Goal: Task Accomplishment & Management: Manage account settings

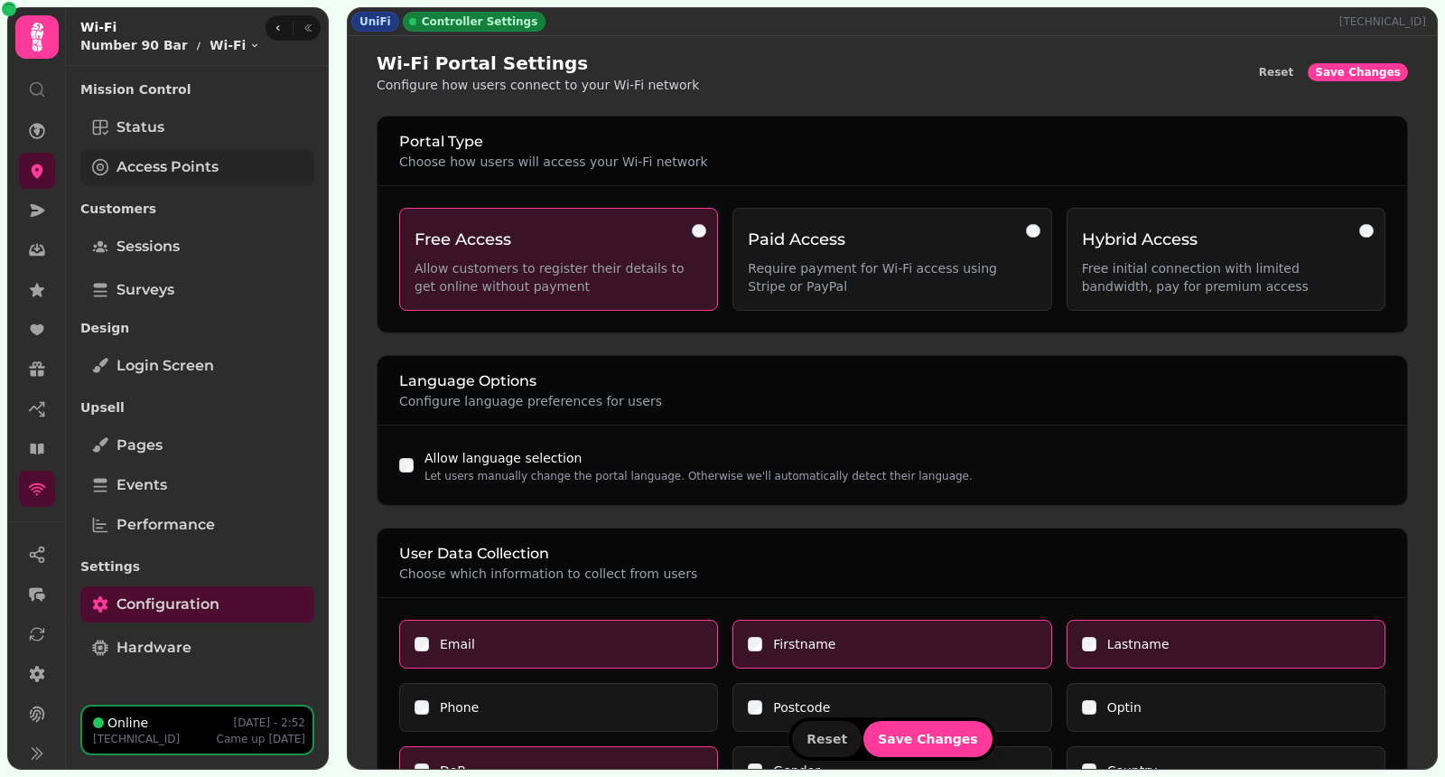
click at [172, 169] on span "Access Points" at bounding box center [167, 167] width 102 height 22
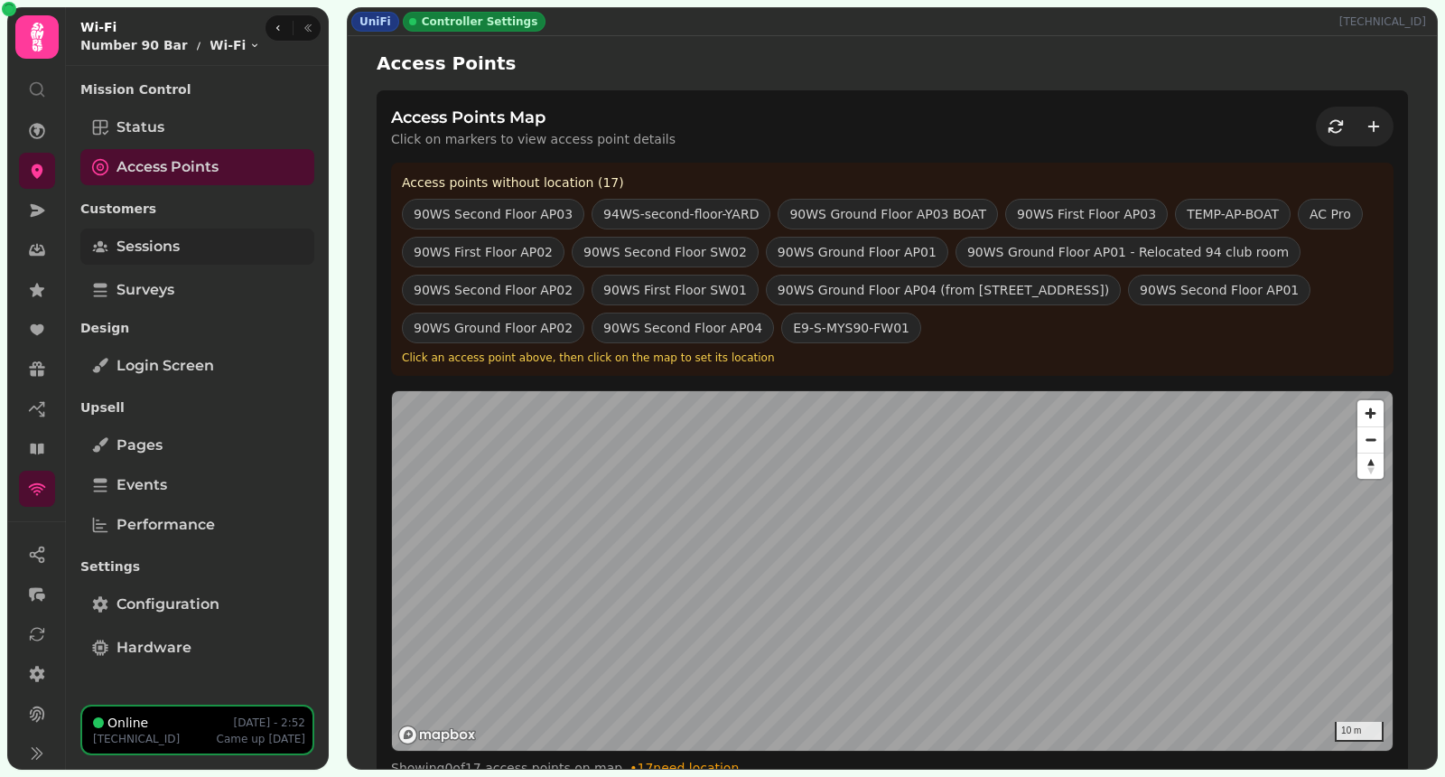
click at [225, 237] on link "Sessions" at bounding box center [197, 246] width 234 height 36
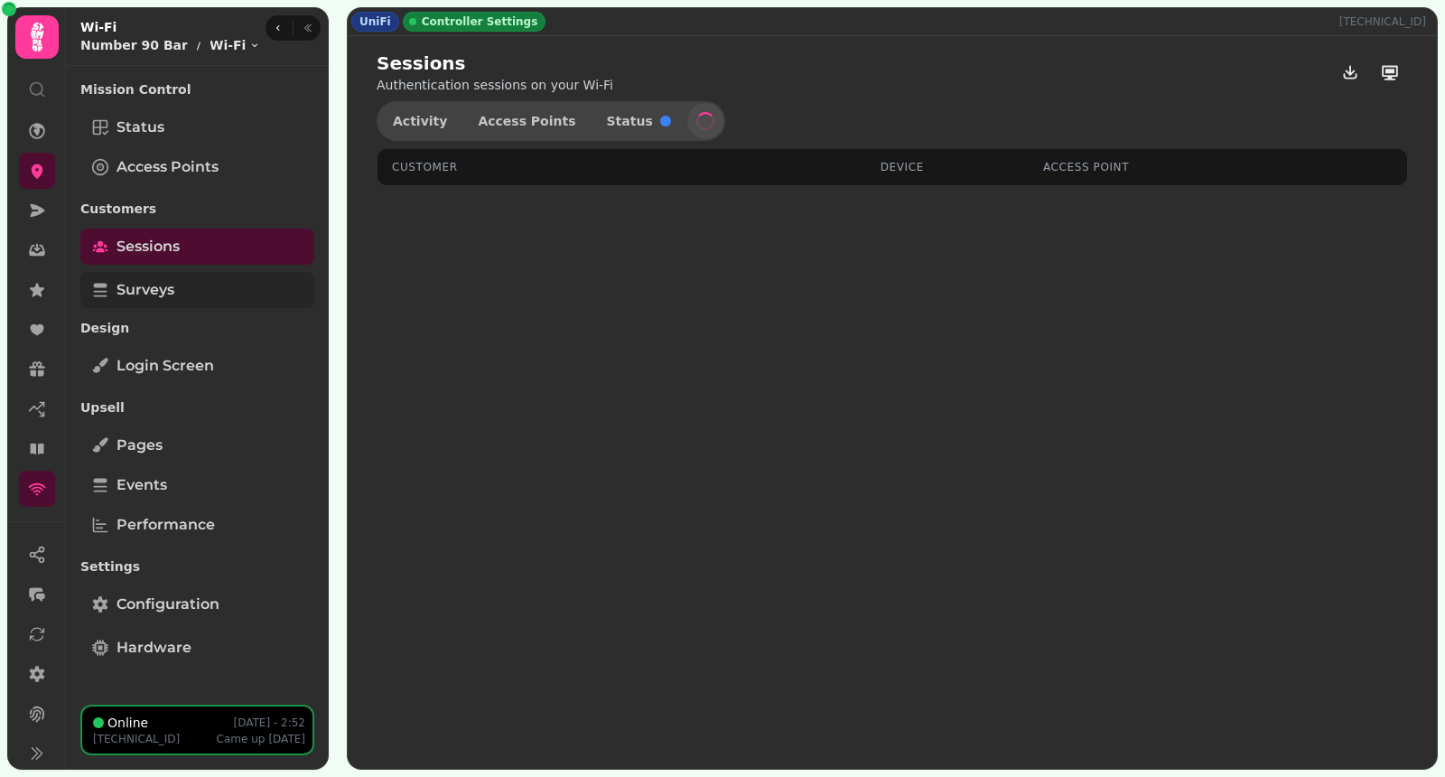
select select "**"
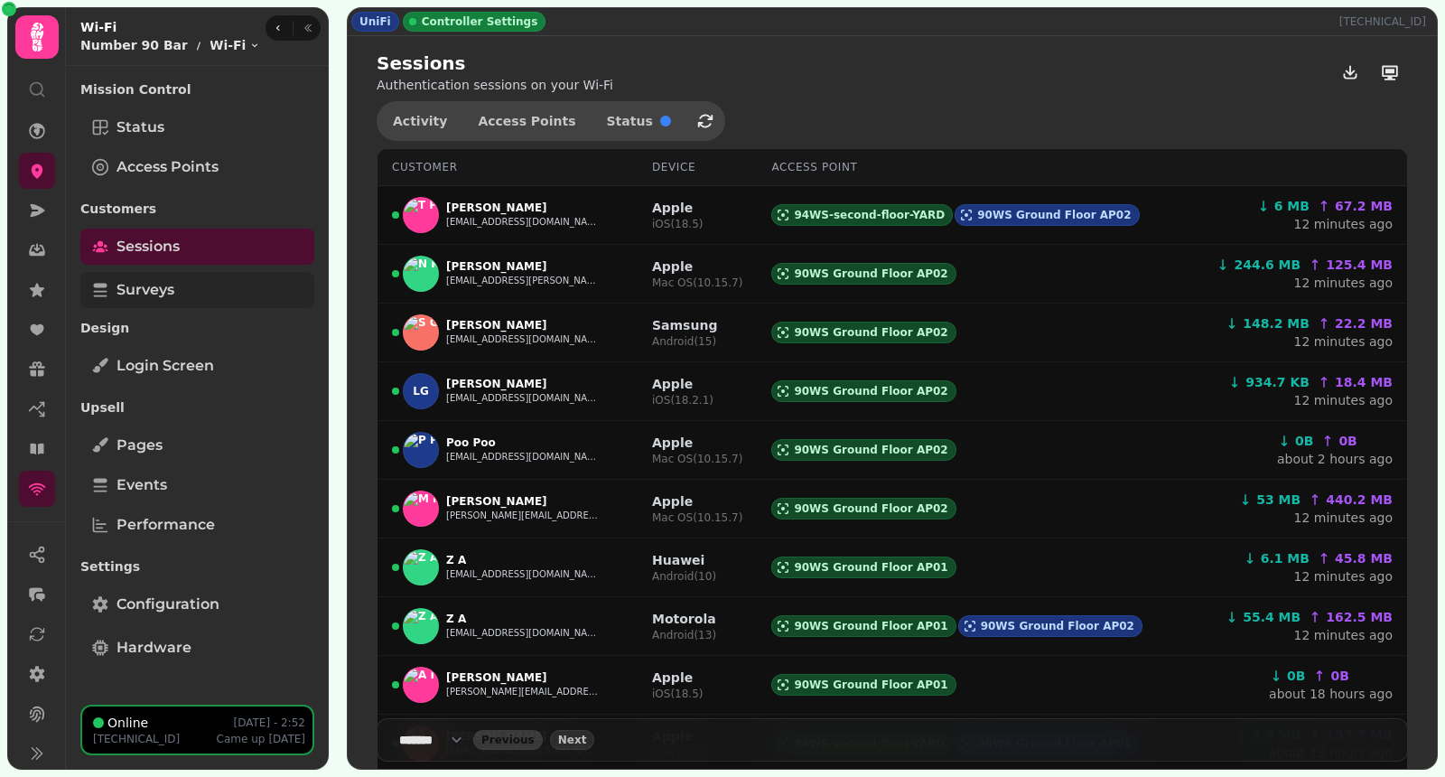
click at [151, 281] on span "Surveys" at bounding box center [145, 290] width 58 height 22
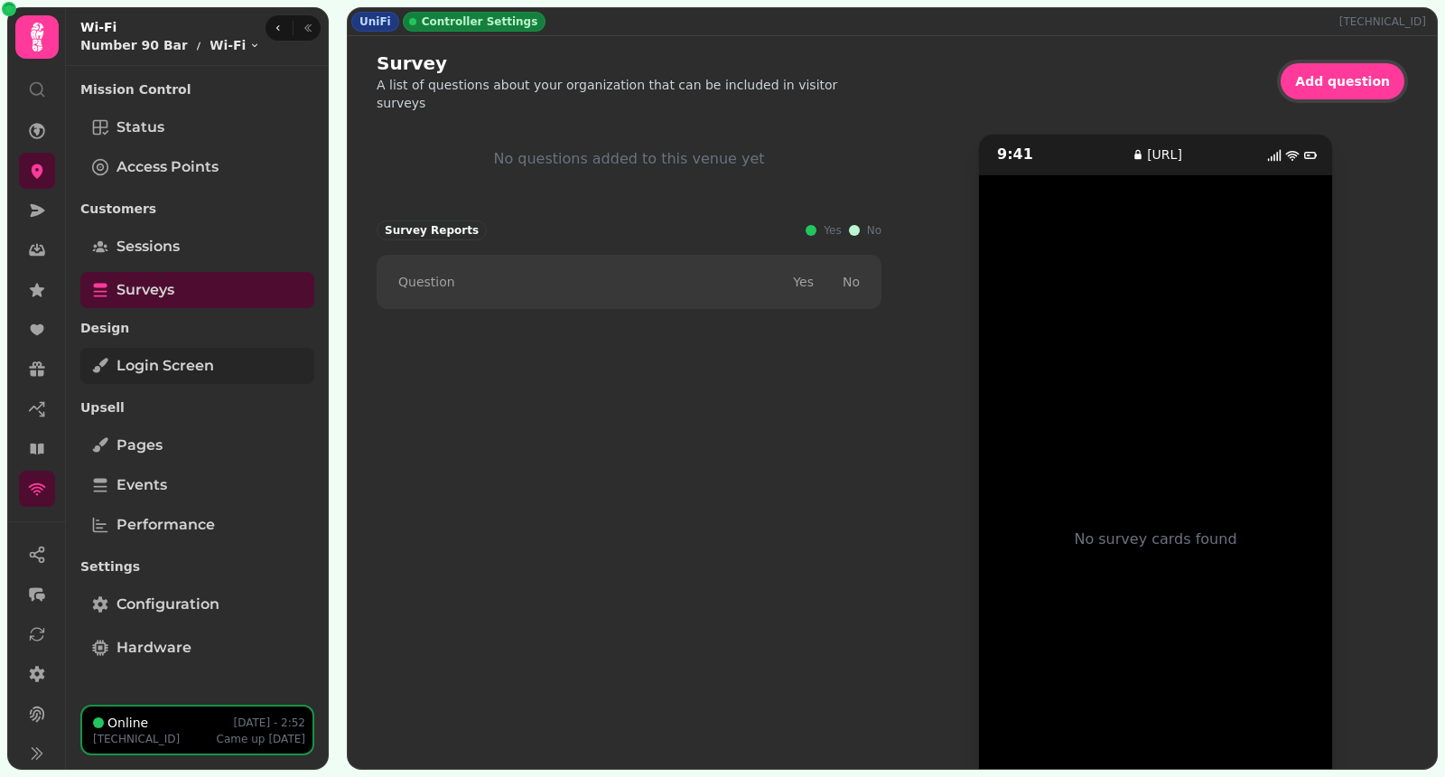
click at [196, 351] on link "Login screen" at bounding box center [197, 366] width 234 height 36
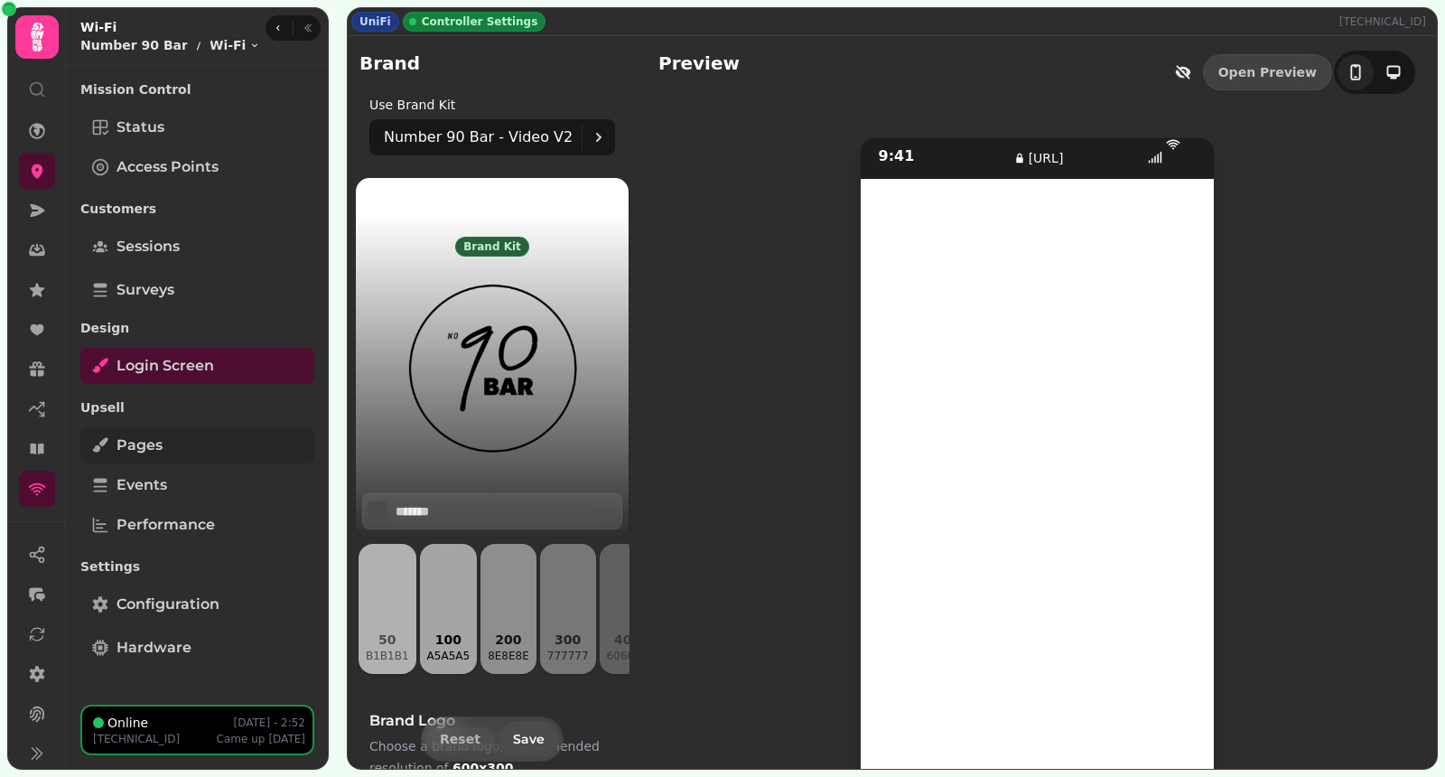
click at [168, 440] on link "Pages" at bounding box center [197, 445] width 234 height 36
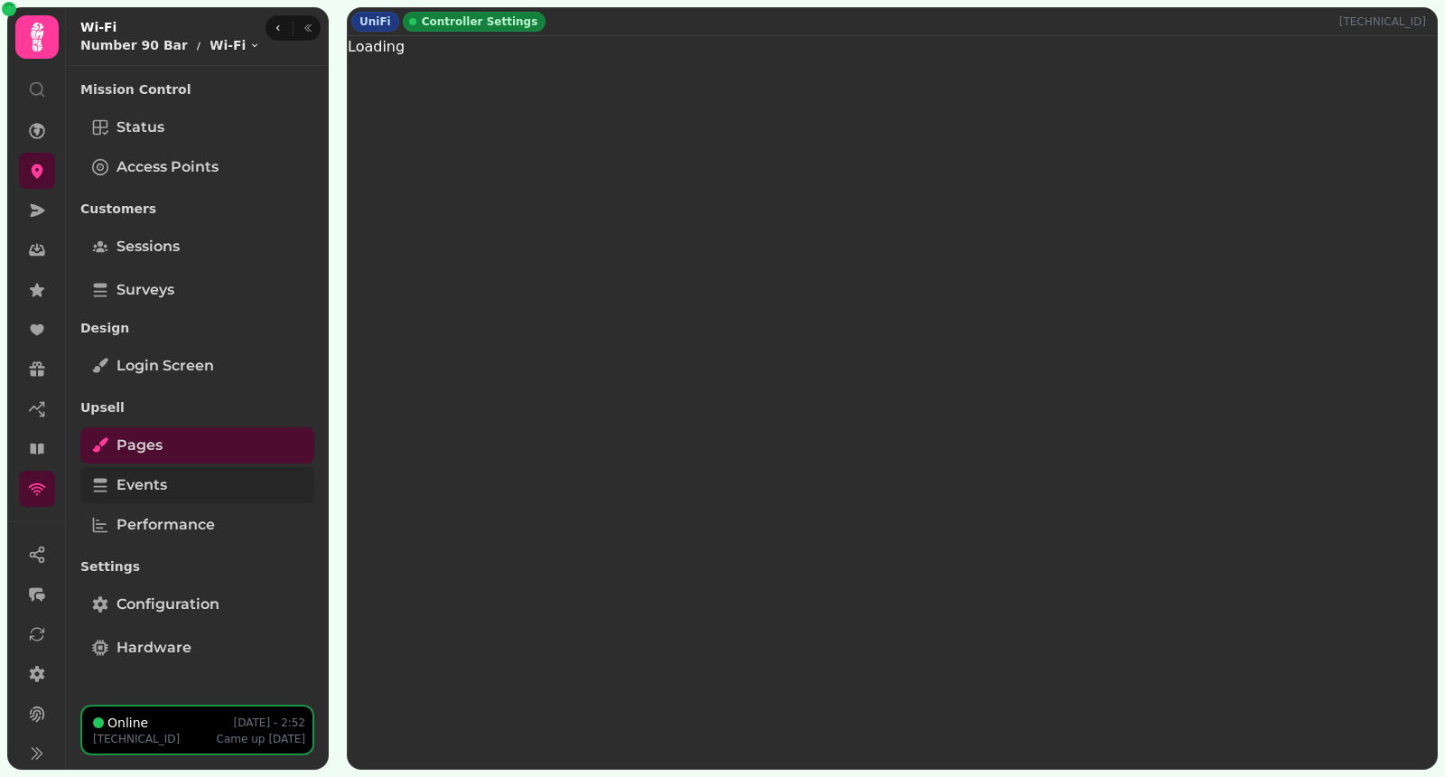
click at [162, 478] on span "Events" at bounding box center [141, 485] width 51 height 22
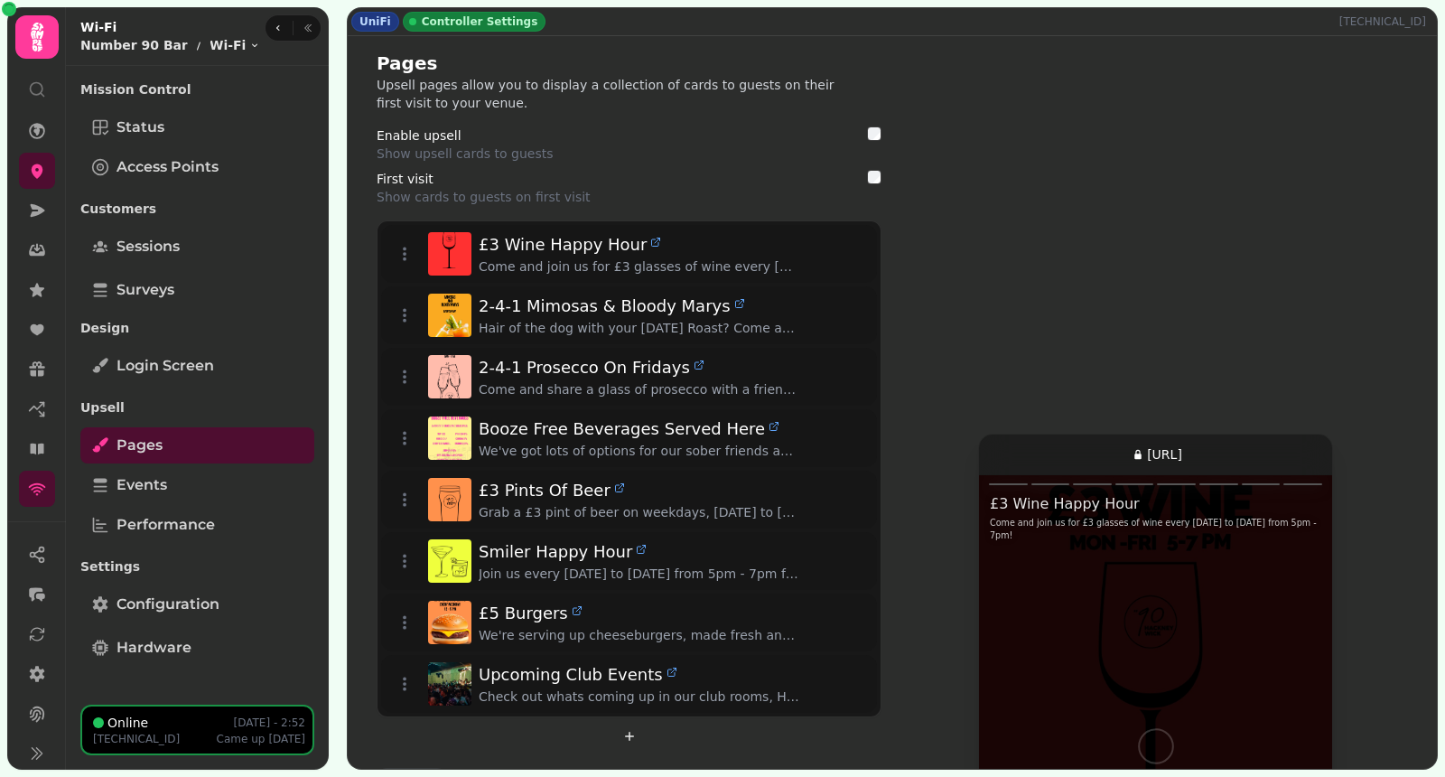
select select "**"
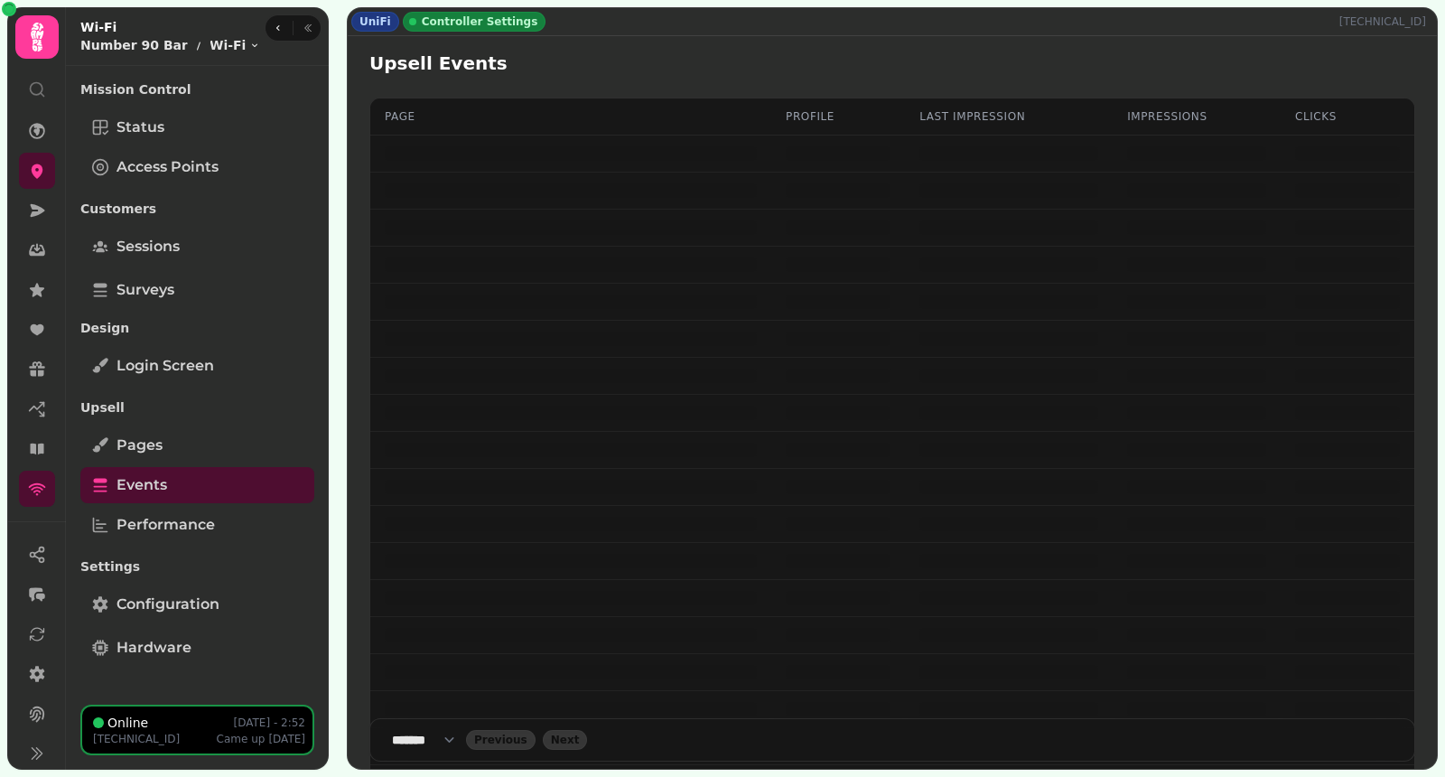
click at [162, 551] on p "Settings" at bounding box center [197, 566] width 234 height 33
click at [160, 589] on link "Configuration" at bounding box center [197, 604] width 234 height 36
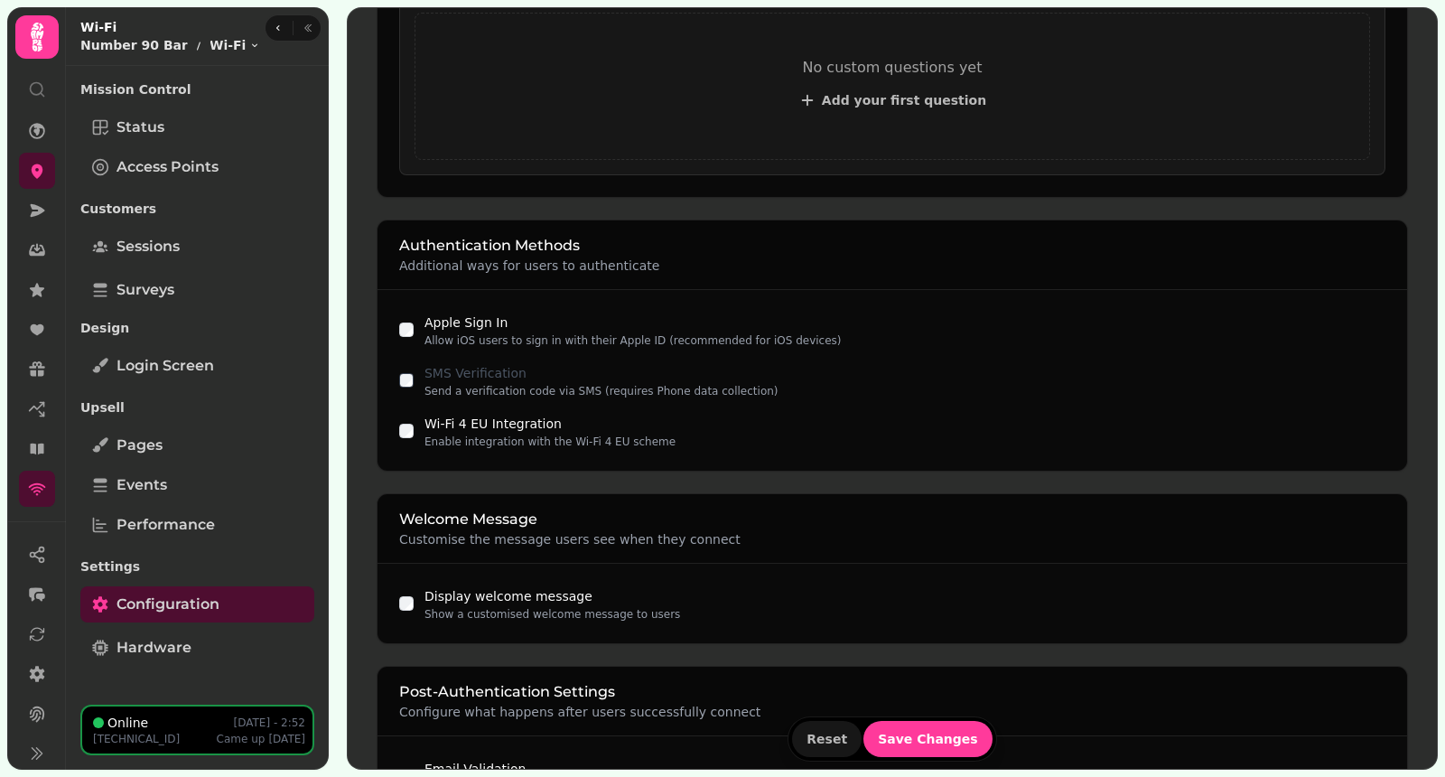
scroll to position [986, 0]
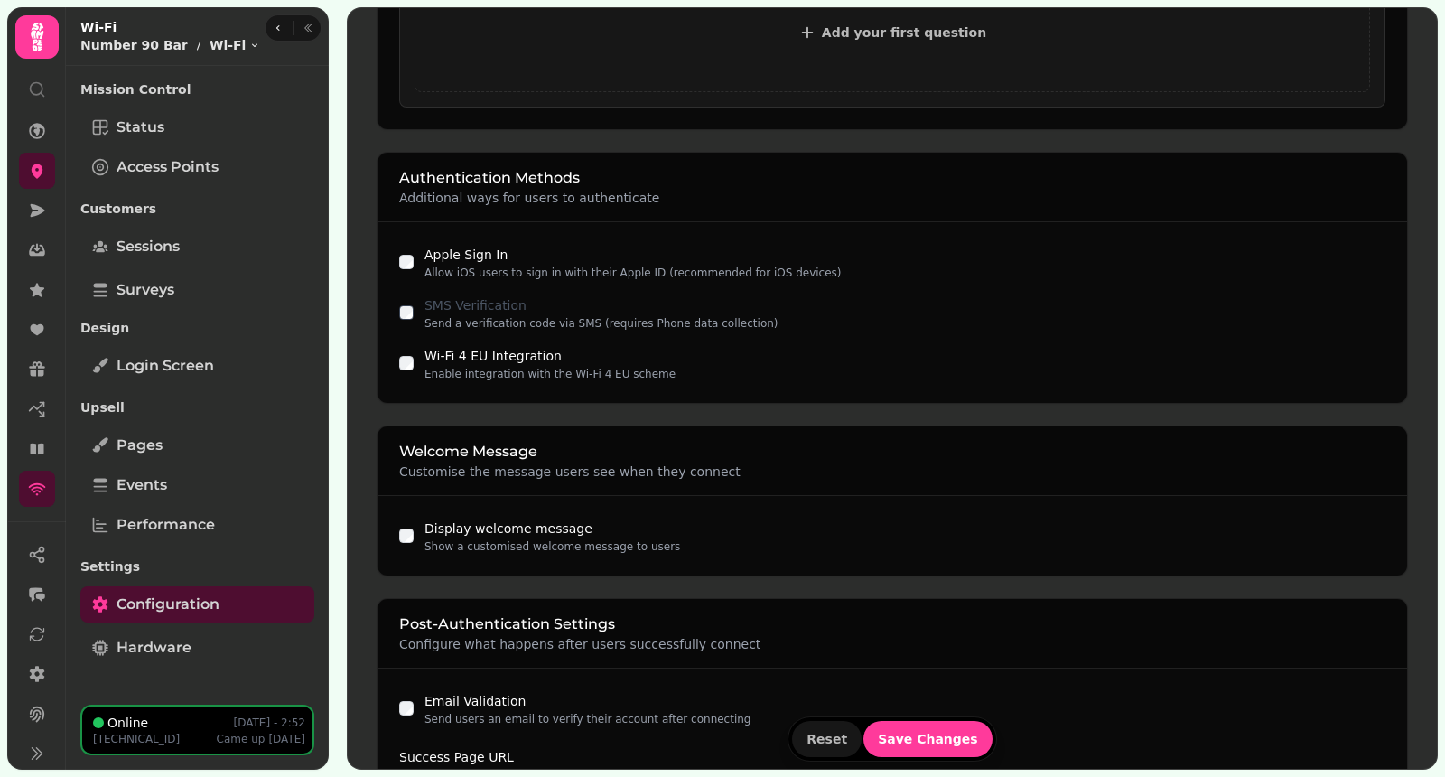
click at [1035, 496] on div "Display welcome message Show a customised welcome message to users" at bounding box center [891, 535] width 1029 height 79
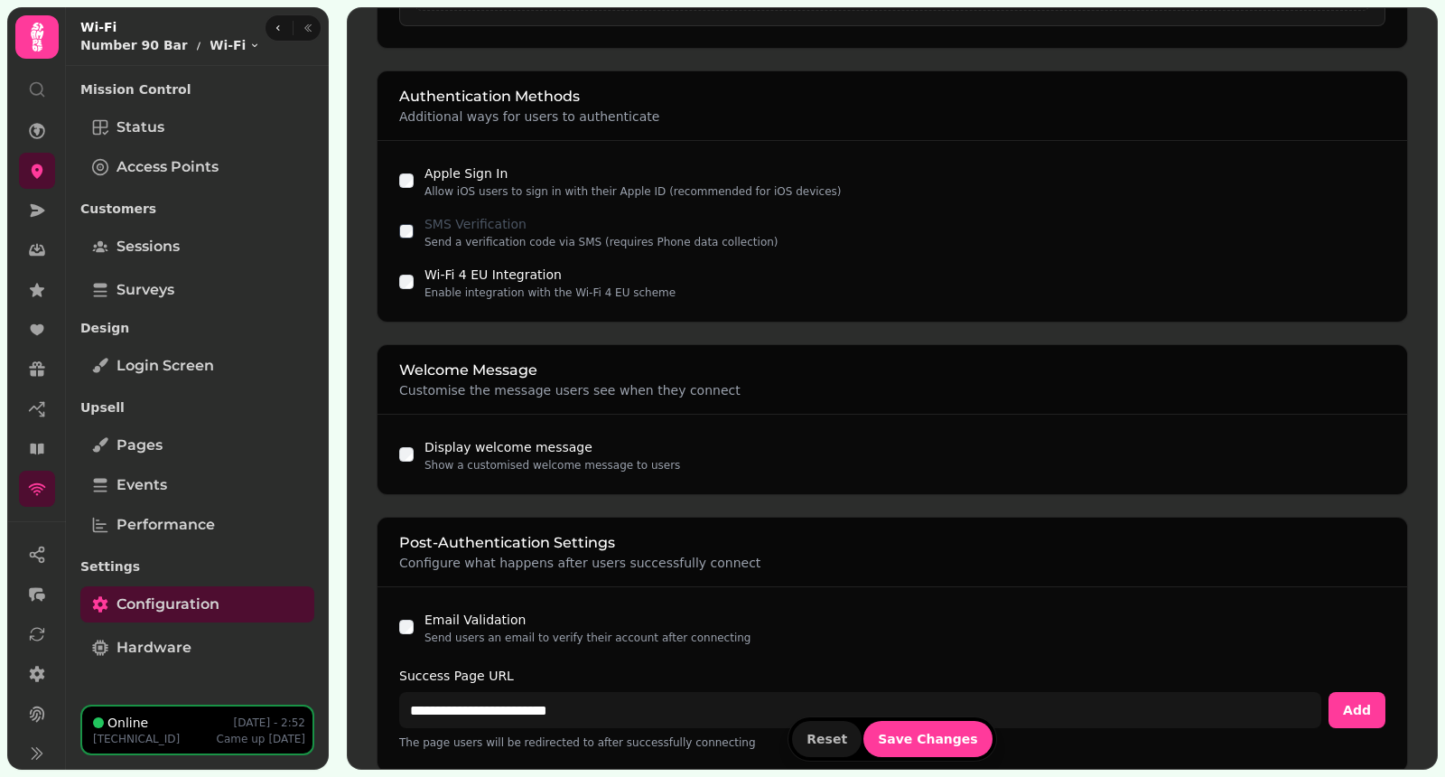
scroll to position [1070, 0]
click at [414, 267] on div "Wi-Fi 4 EU Integration Enable integration with the Wi-Fi 4 EU scheme" at bounding box center [892, 279] width 986 height 36
click at [412, 274] on div "Wi-Fi 4 EU Integration Enable integration with the Wi-Fi 4 EU scheme" at bounding box center [892, 279] width 986 height 36
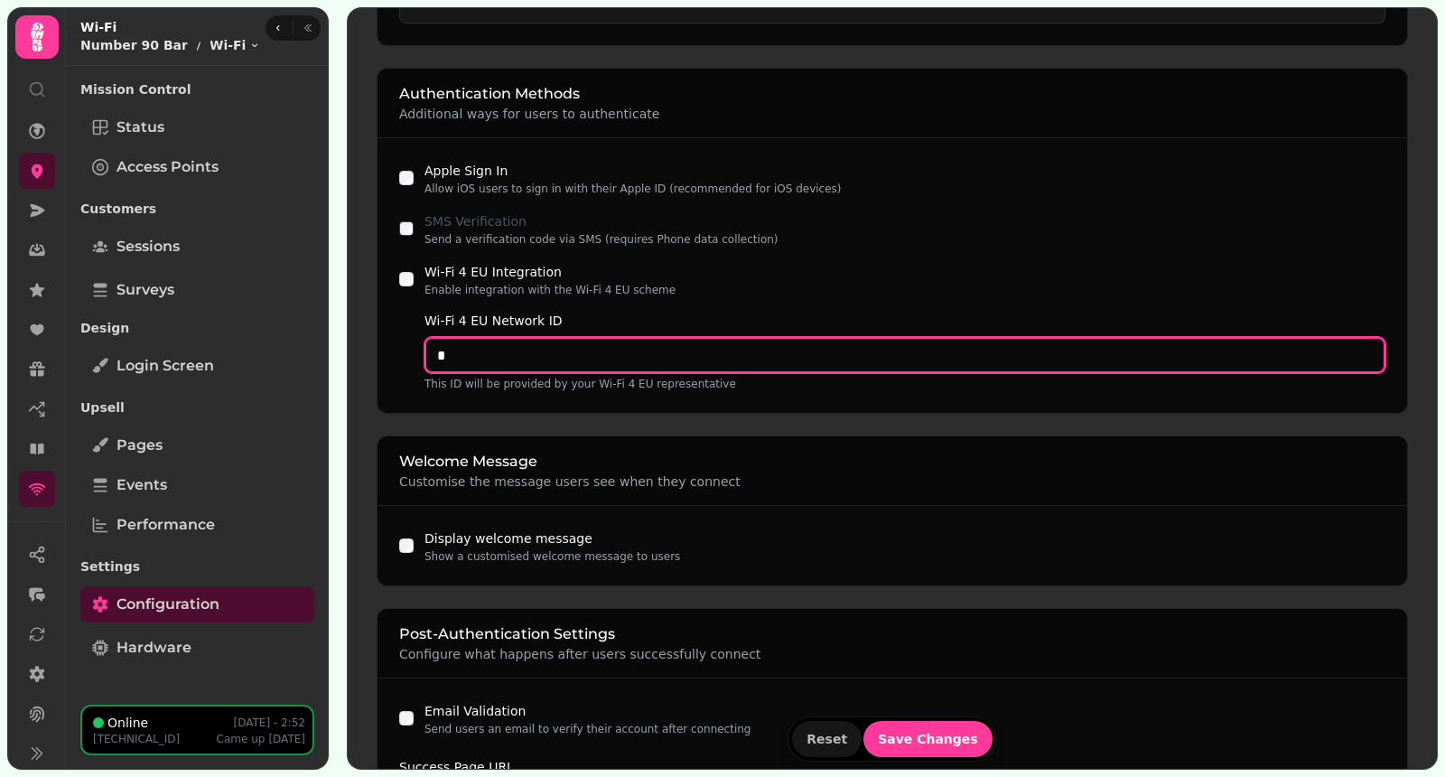
click at [595, 349] on input "Wi-Fi 4 EU Network ID" at bounding box center [904, 355] width 961 height 36
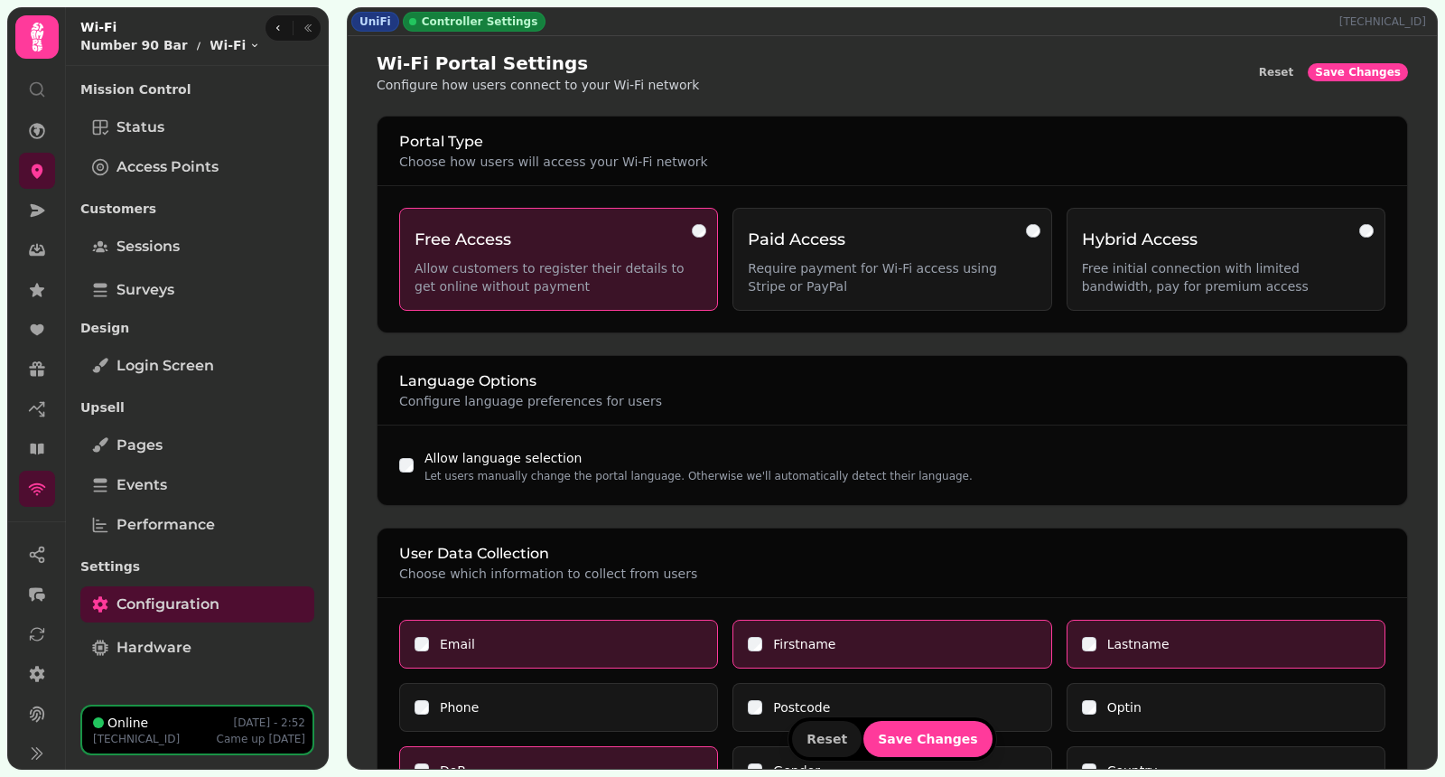
scroll to position [1138, 0]
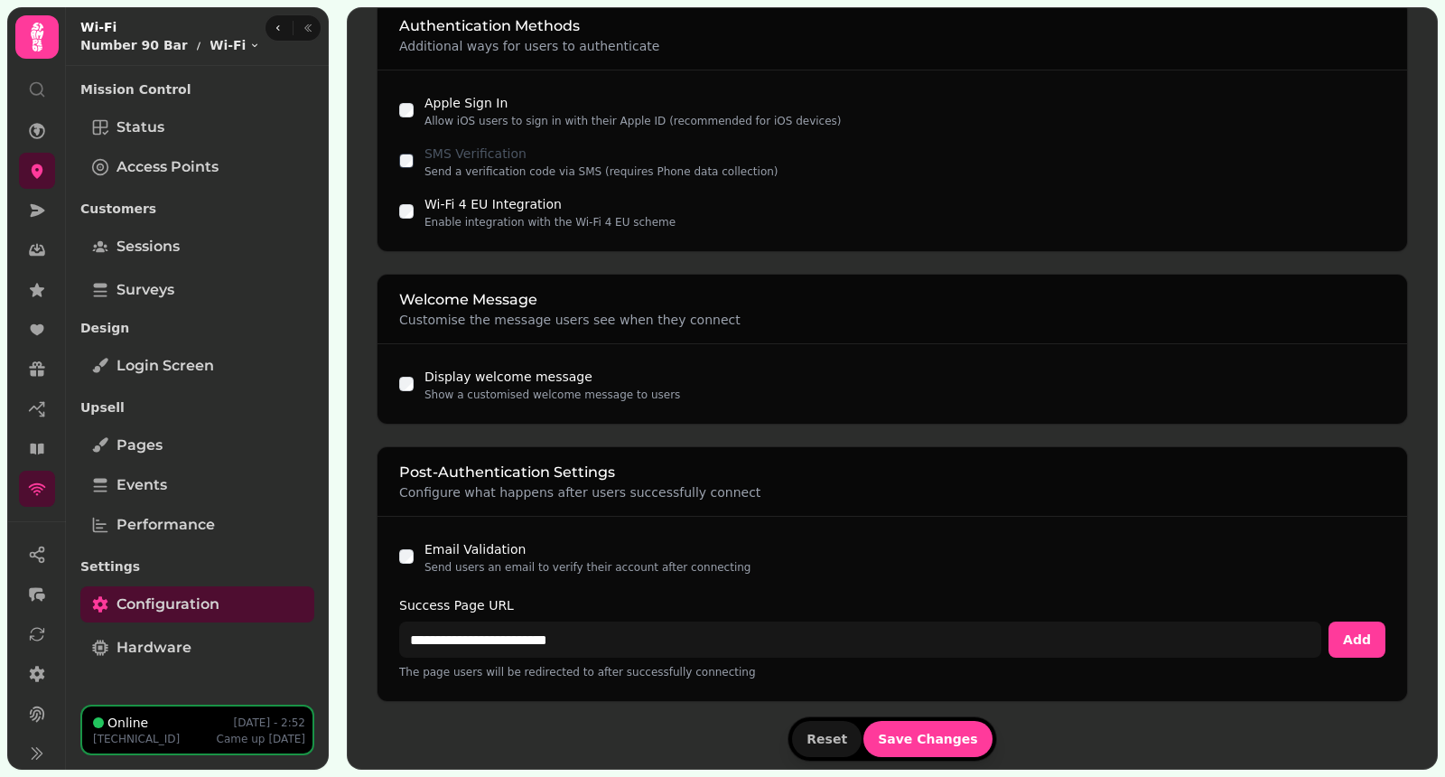
click at [1167, 742] on div "Reset Save Changes" at bounding box center [892, 738] width 1031 height 45
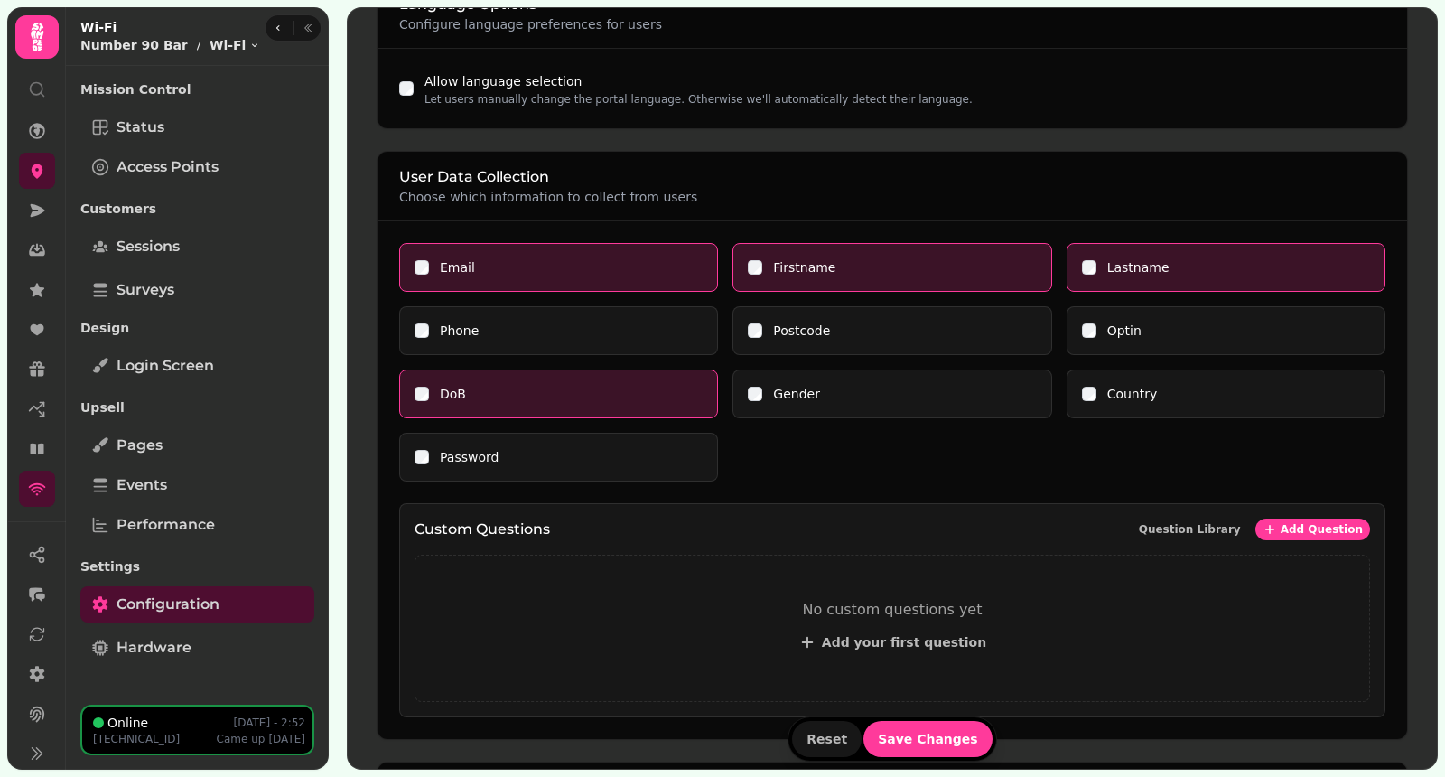
scroll to position [0, 0]
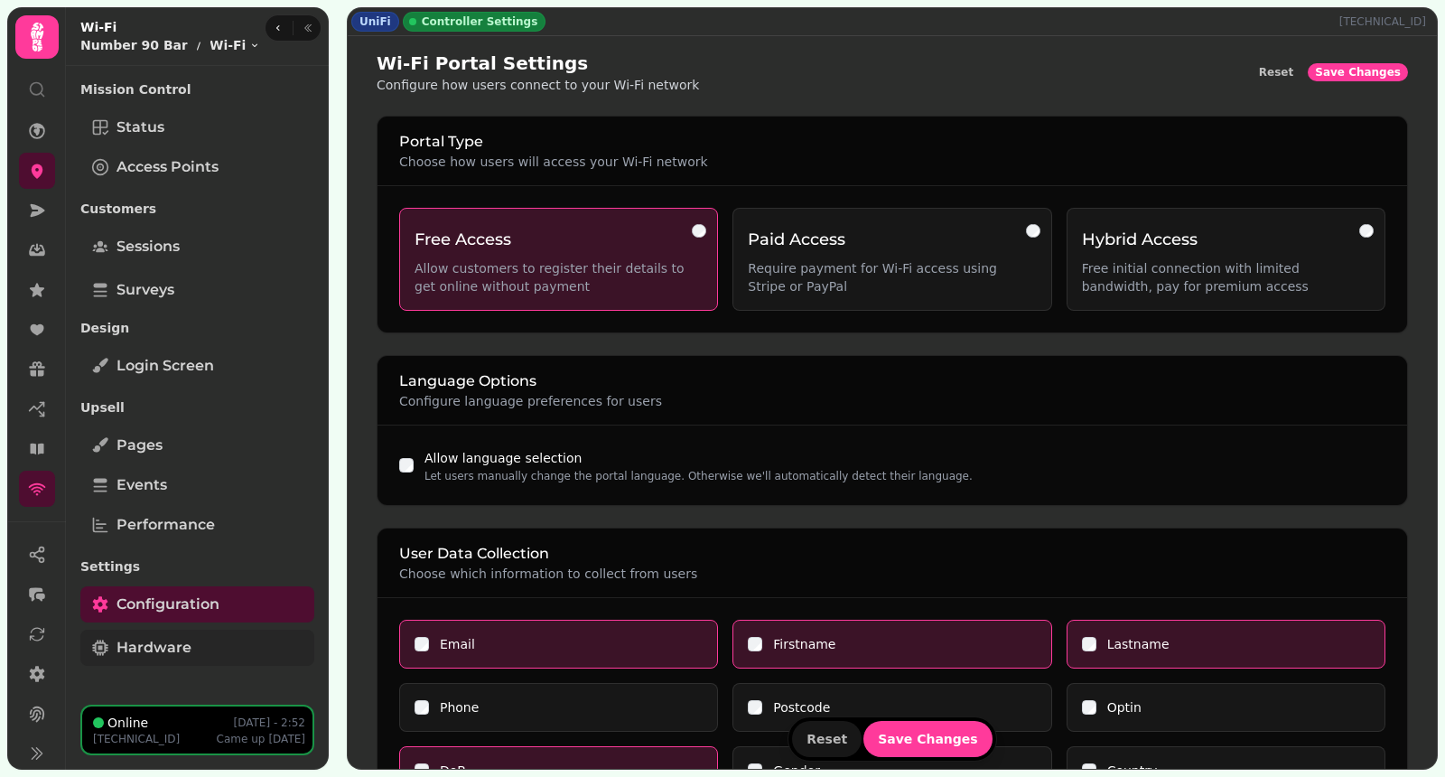
click at [188, 661] on link "Hardware" at bounding box center [197, 647] width 234 height 36
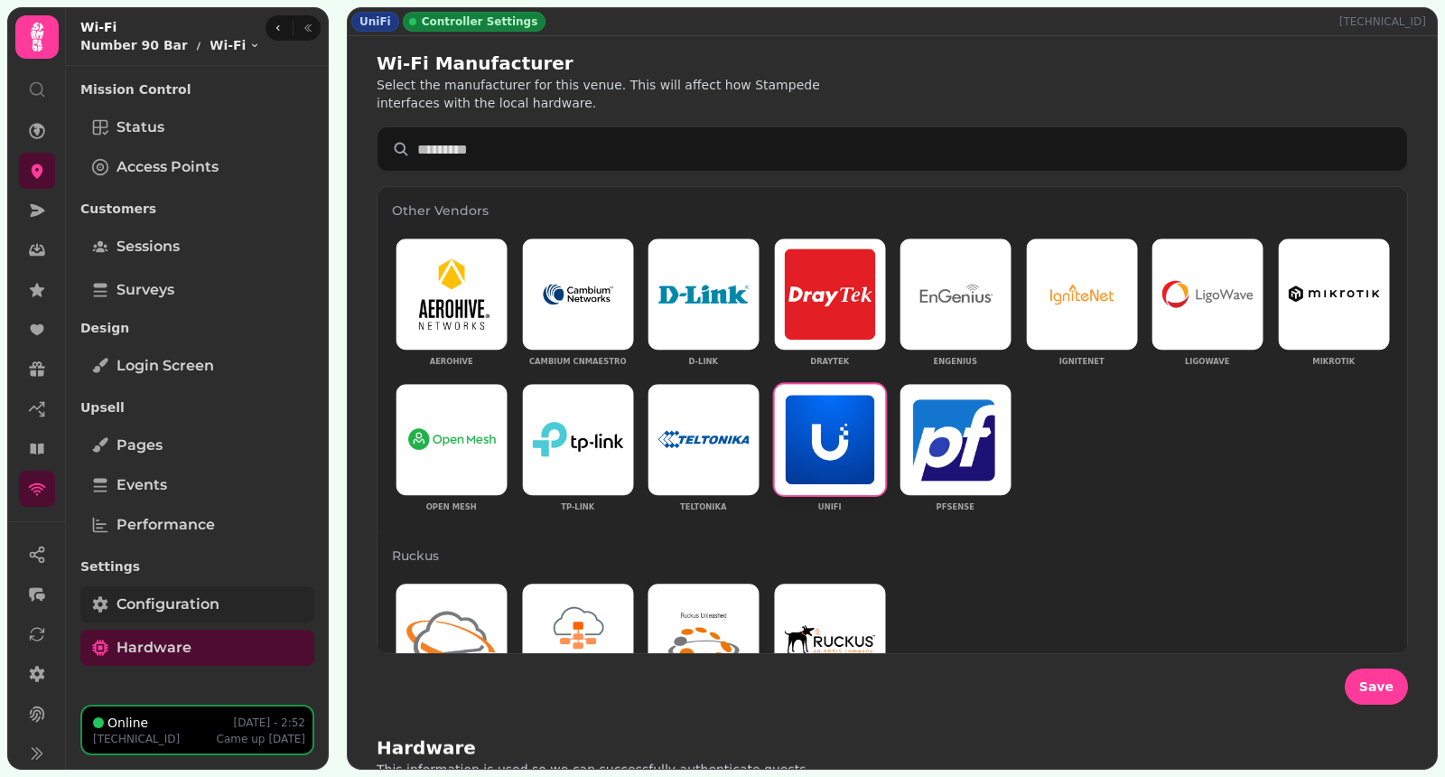
click at [190, 605] on span "Configuration" at bounding box center [167, 604] width 103 height 22
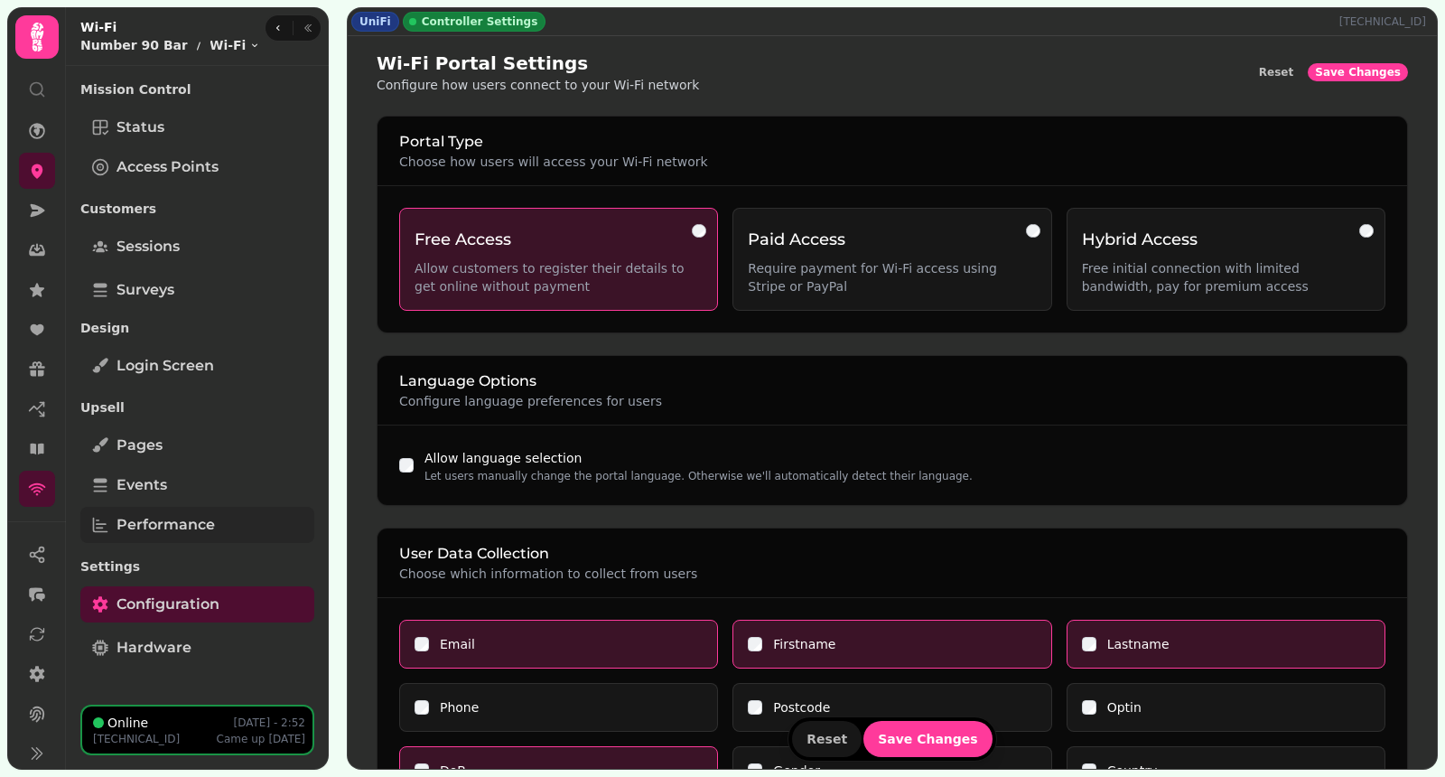
click at [190, 517] on span "Performance" at bounding box center [165, 525] width 98 height 22
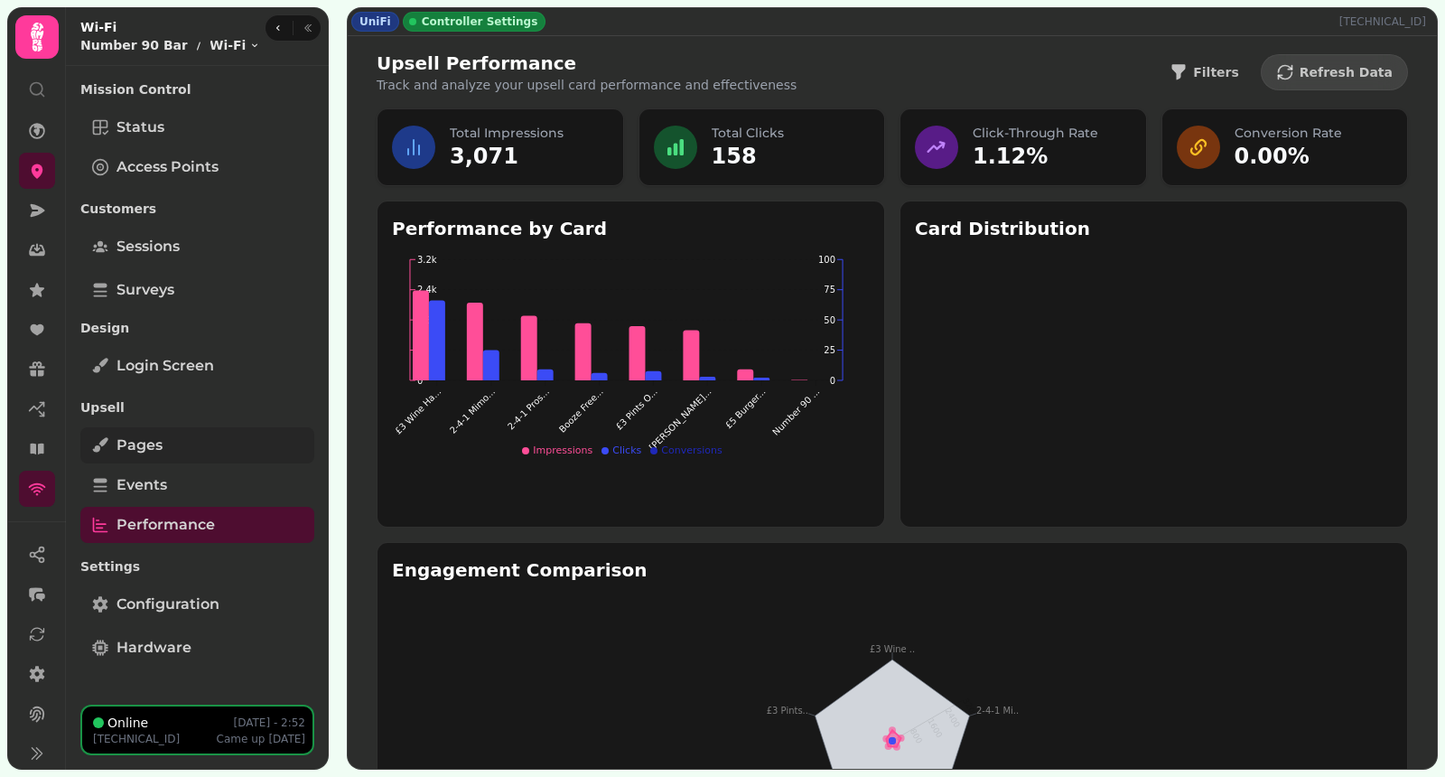
click at [183, 452] on link "Pages" at bounding box center [197, 445] width 234 height 36
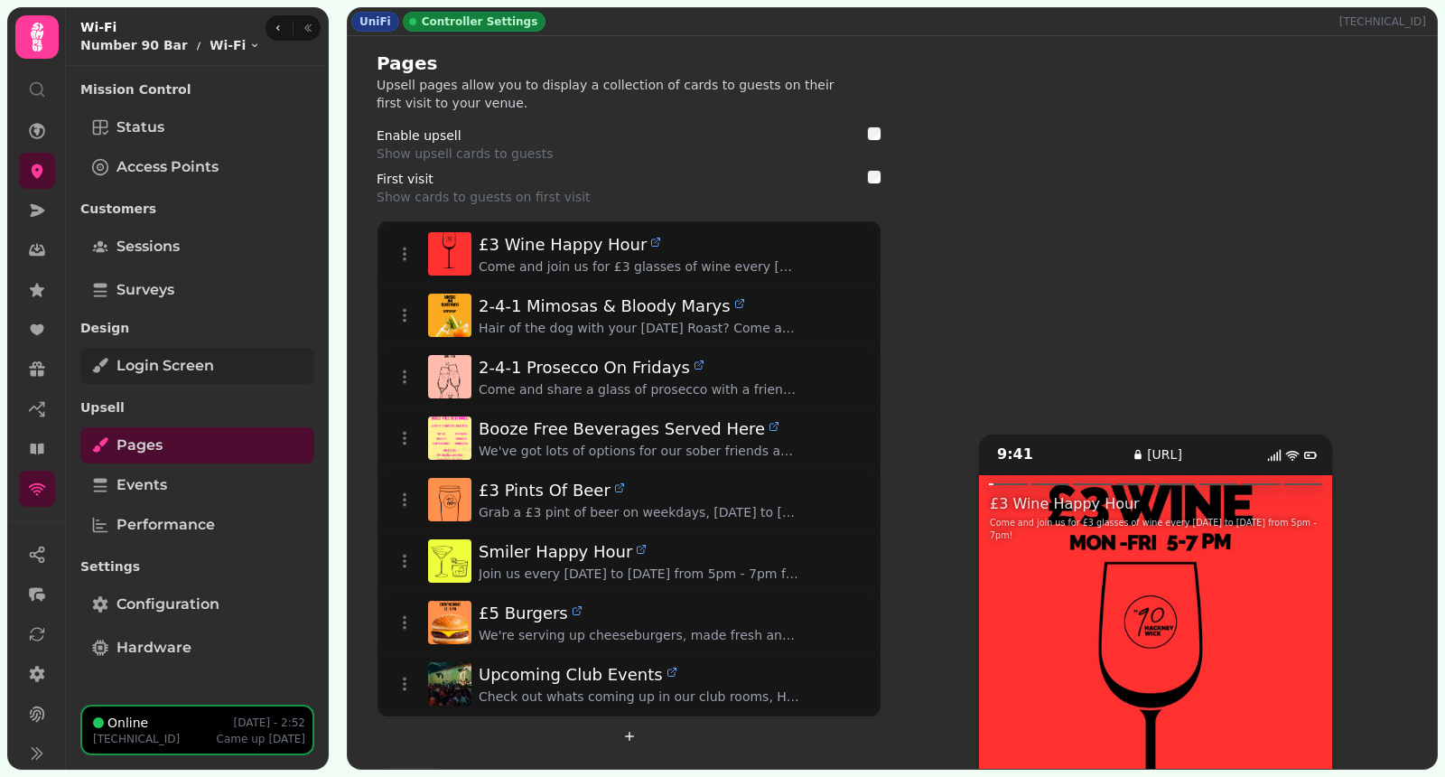
click at [213, 372] on link "Login screen" at bounding box center [197, 366] width 234 height 36
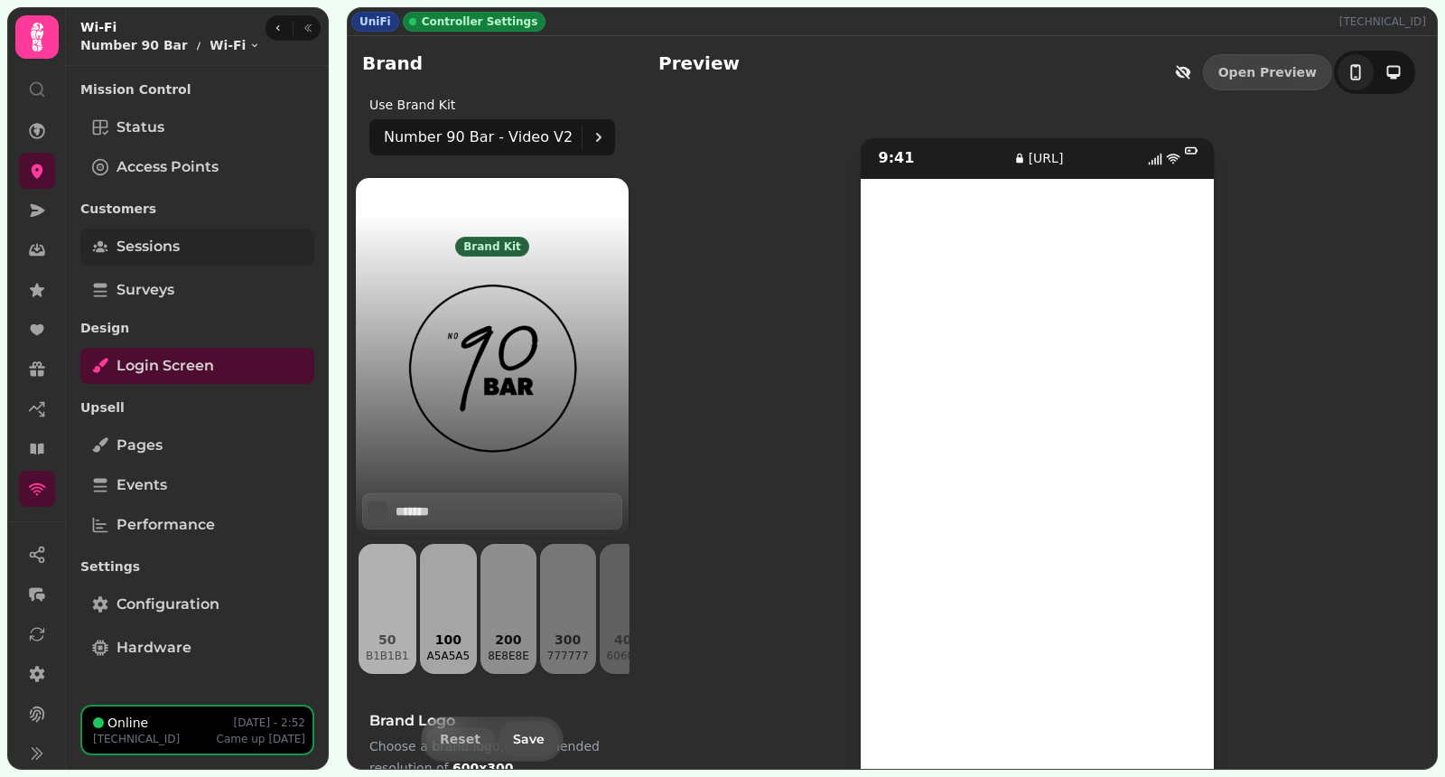
click at [197, 263] on link "Sessions" at bounding box center [197, 246] width 234 height 36
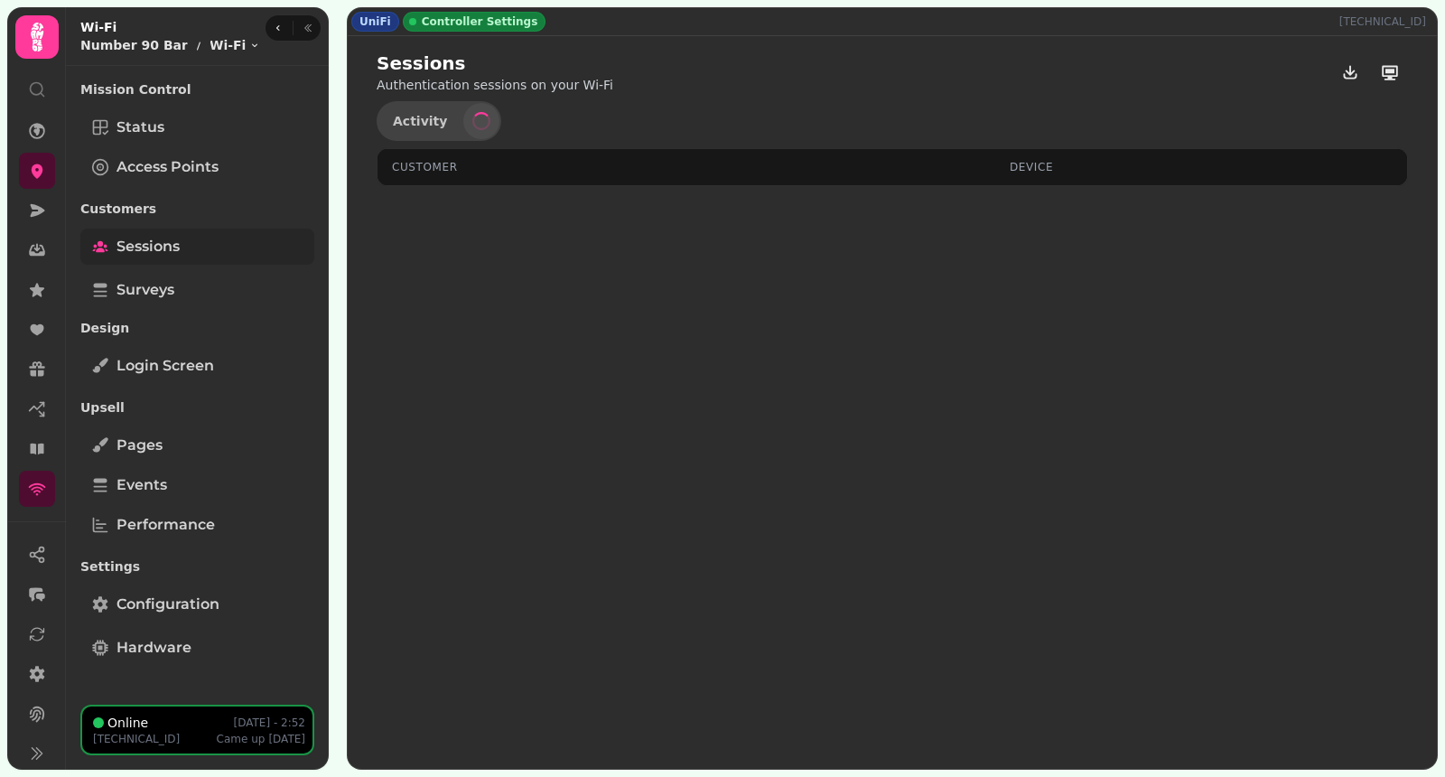
click at [197, 230] on link "Sessions" at bounding box center [197, 246] width 234 height 36
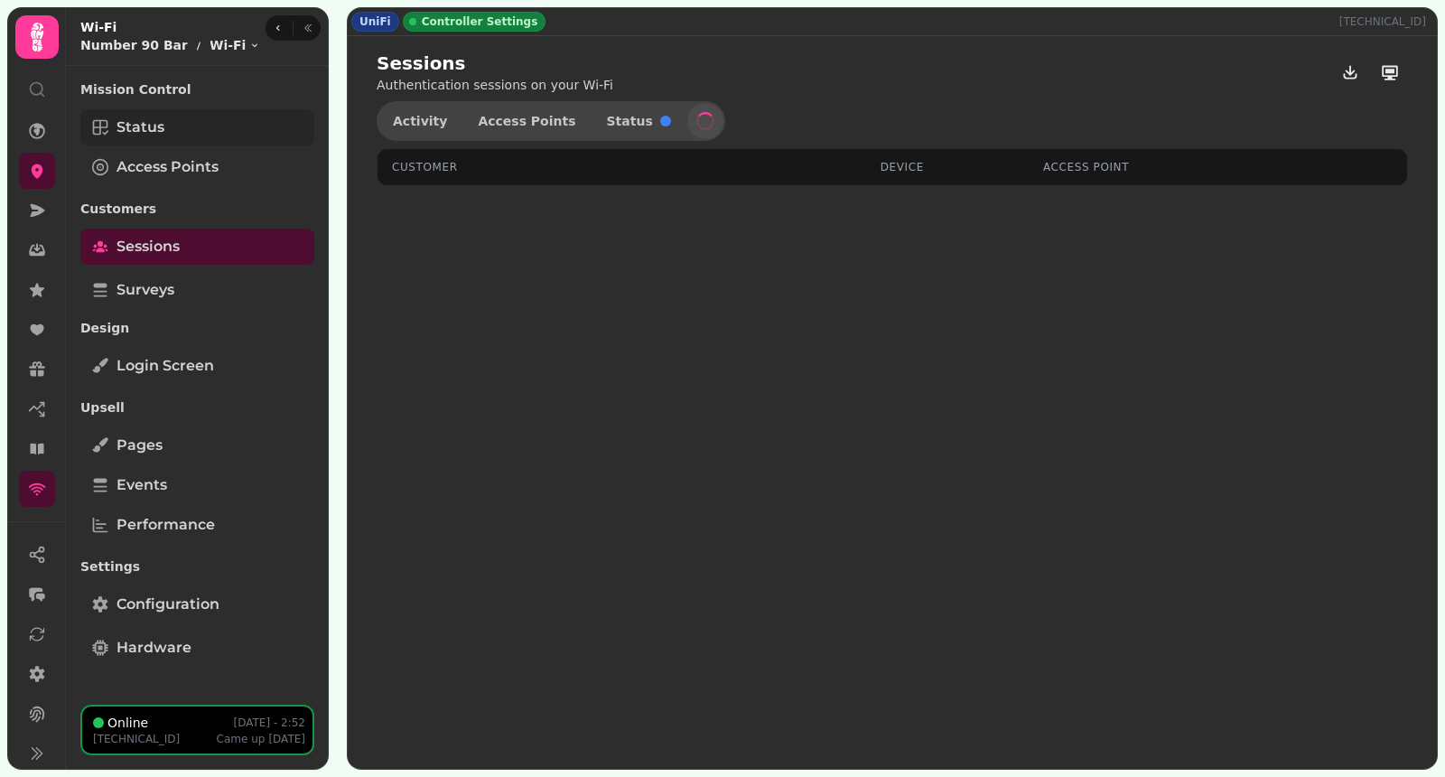
click at [178, 109] on link "Status" at bounding box center [197, 127] width 234 height 36
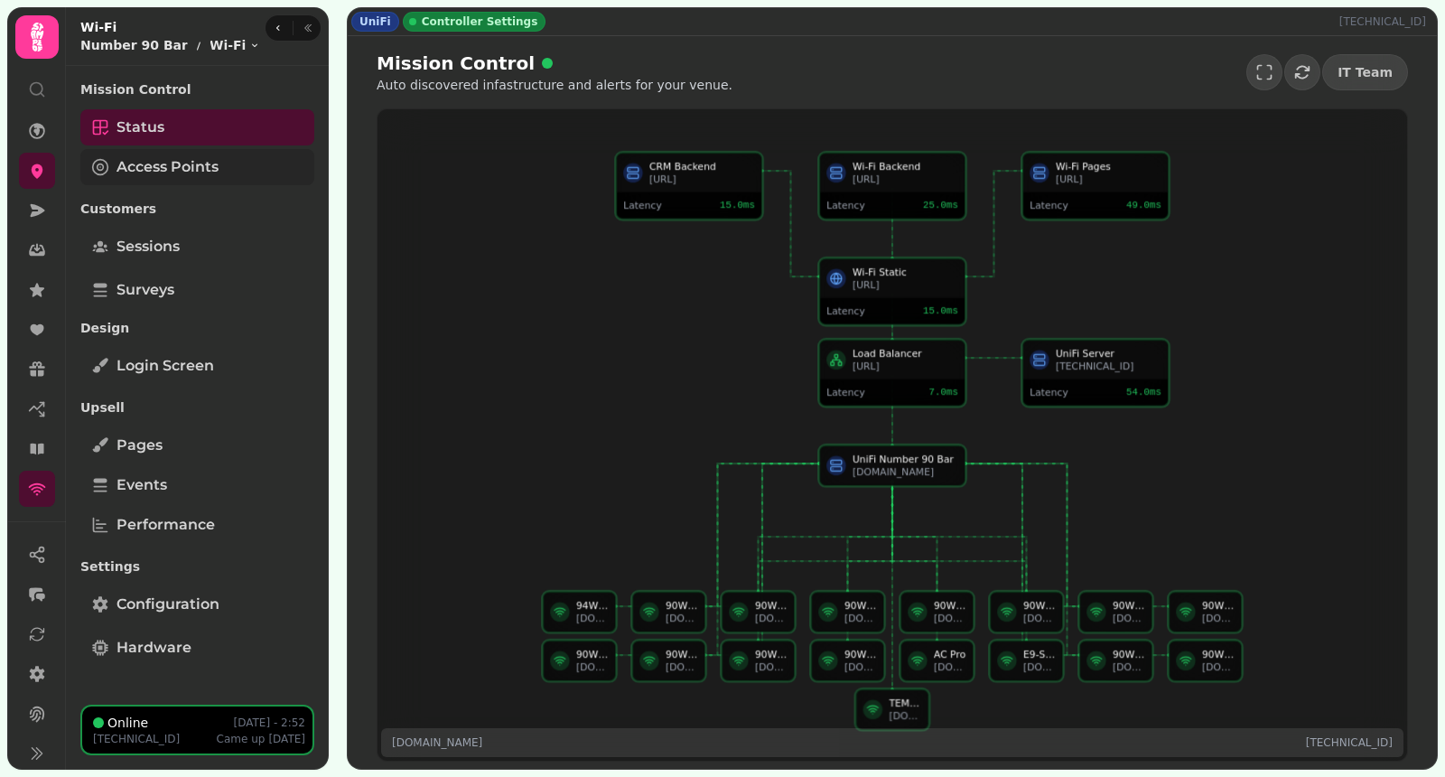
click at [178, 149] on link "Access Points" at bounding box center [197, 167] width 234 height 36
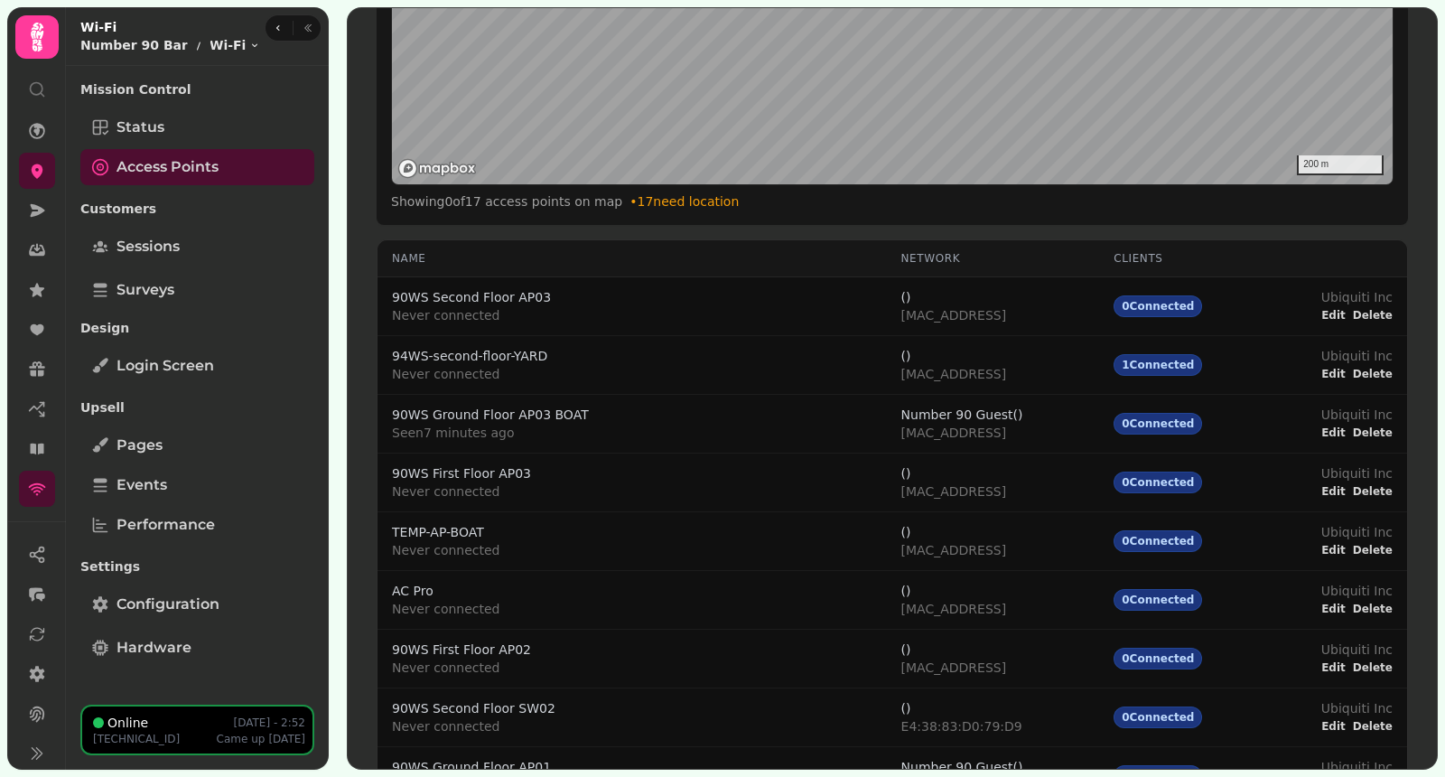
scroll to position [579, 0]
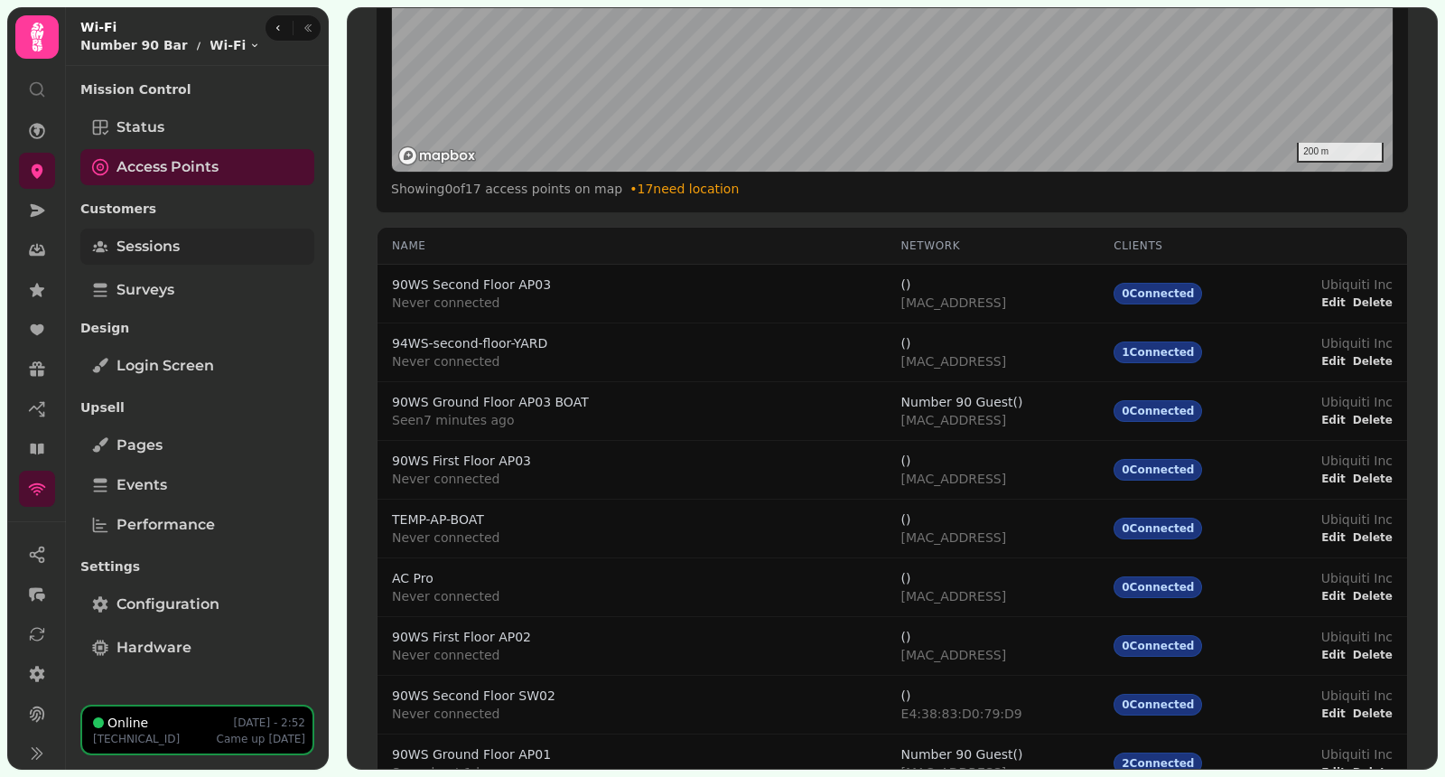
click at [223, 236] on link "Sessions" at bounding box center [197, 246] width 234 height 36
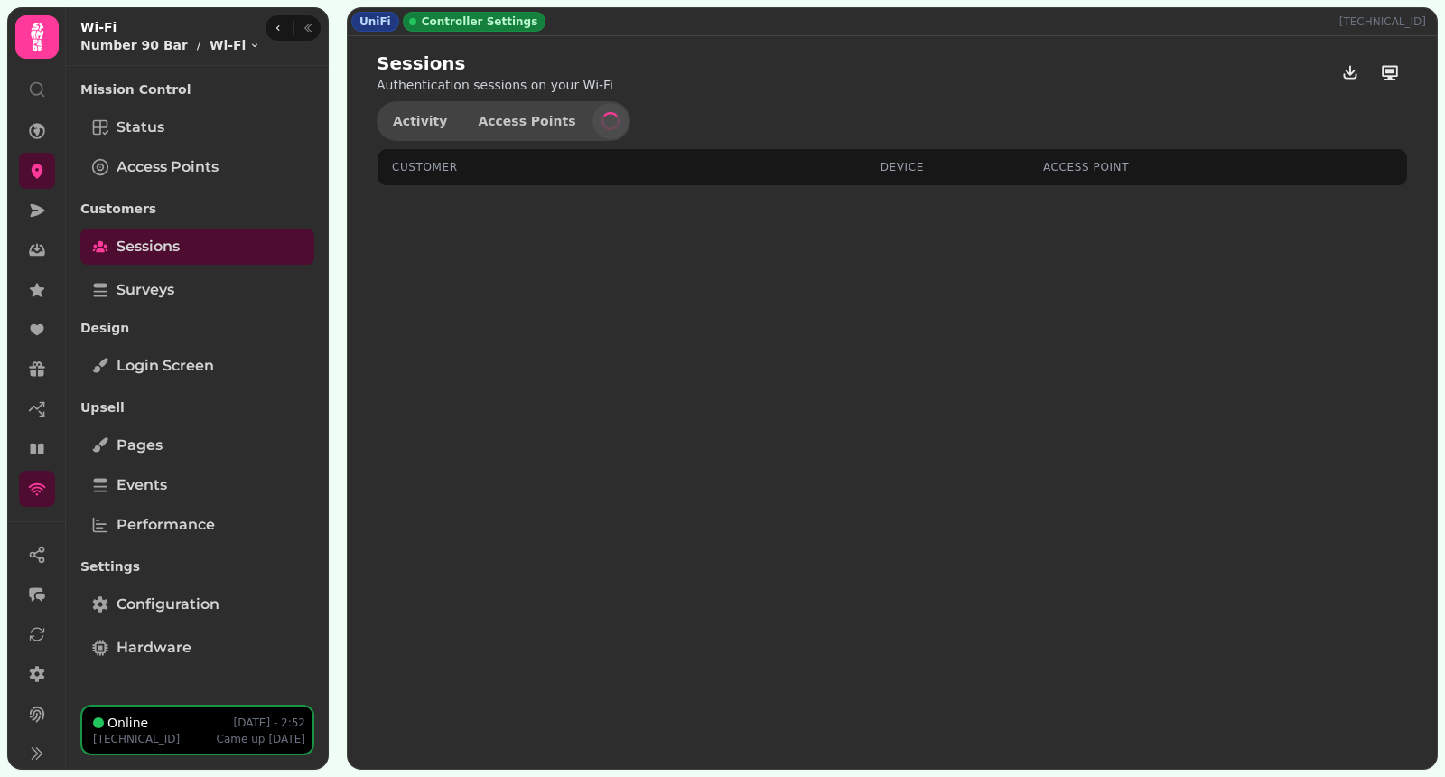
select select "**"
